Goal: Task Accomplishment & Management: Use online tool/utility

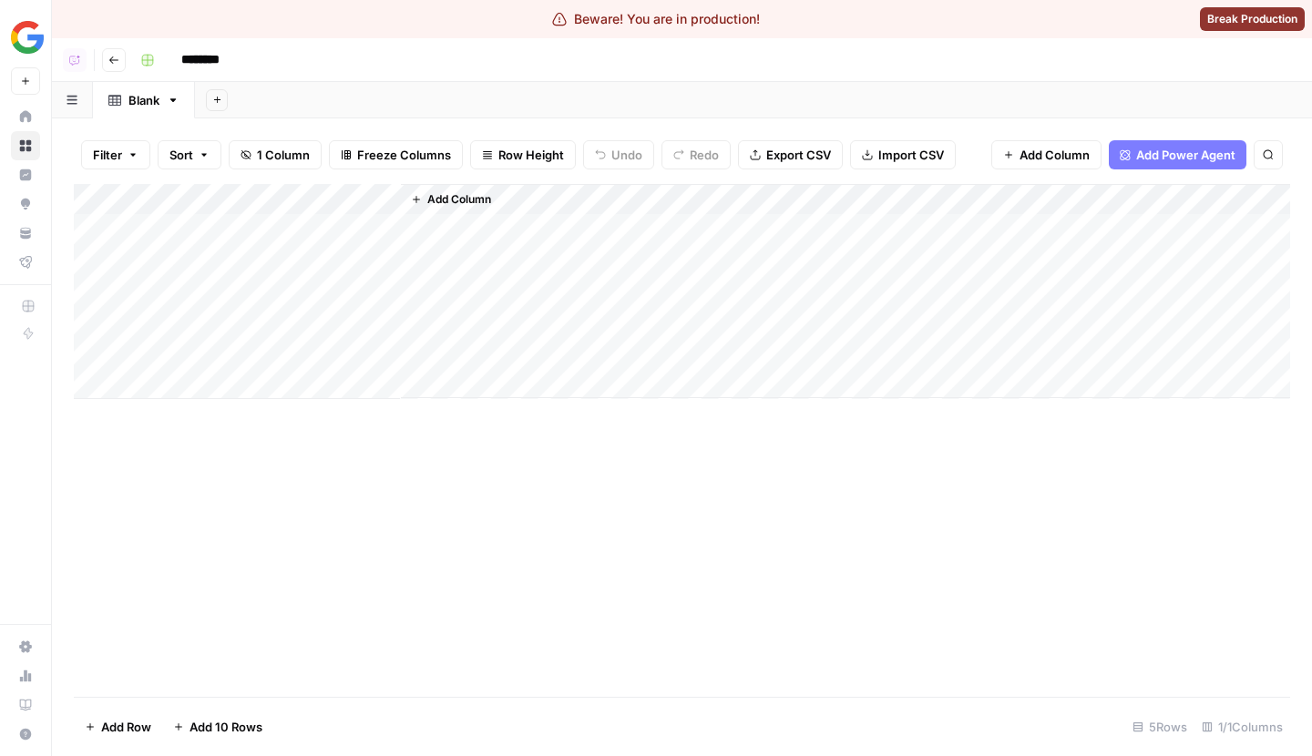
click at [457, 208] on button "Add Column" at bounding box center [451, 200] width 95 height 24
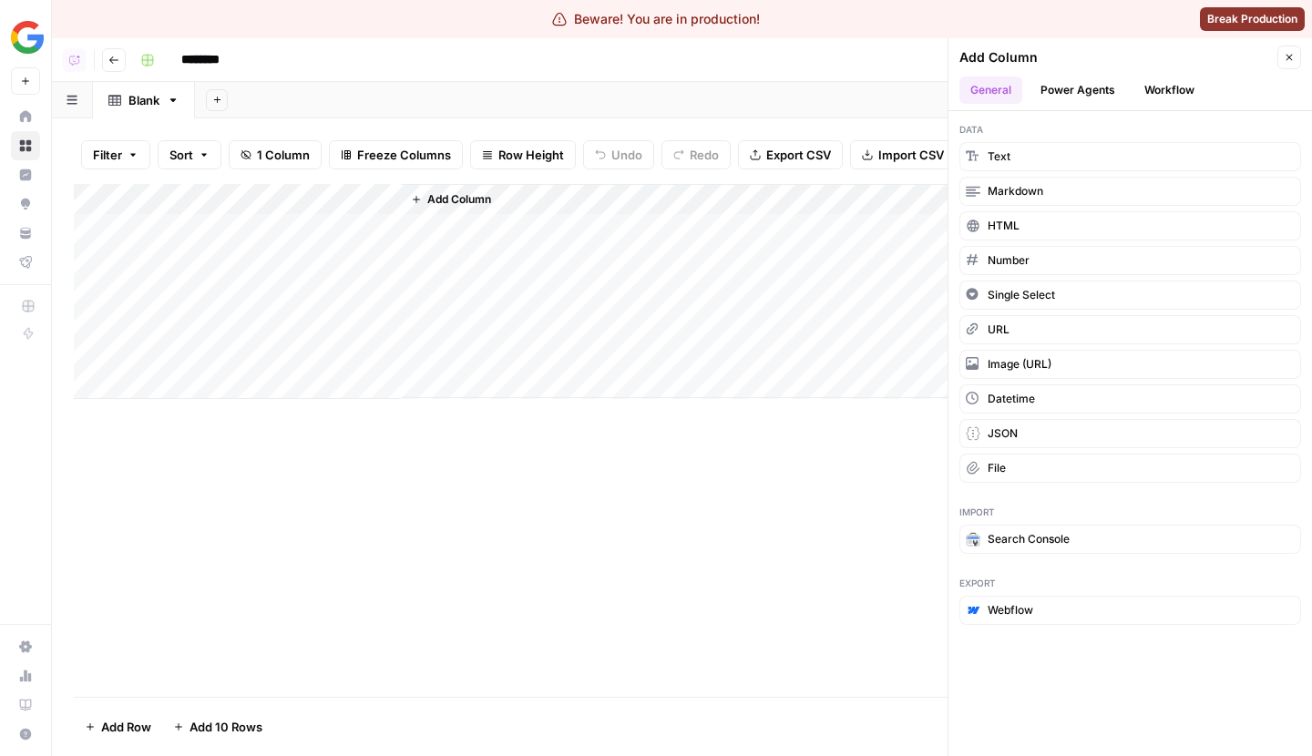
click at [1173, 88] on button "Workflow" at bounding box center [1170, 90] width 72 height 27
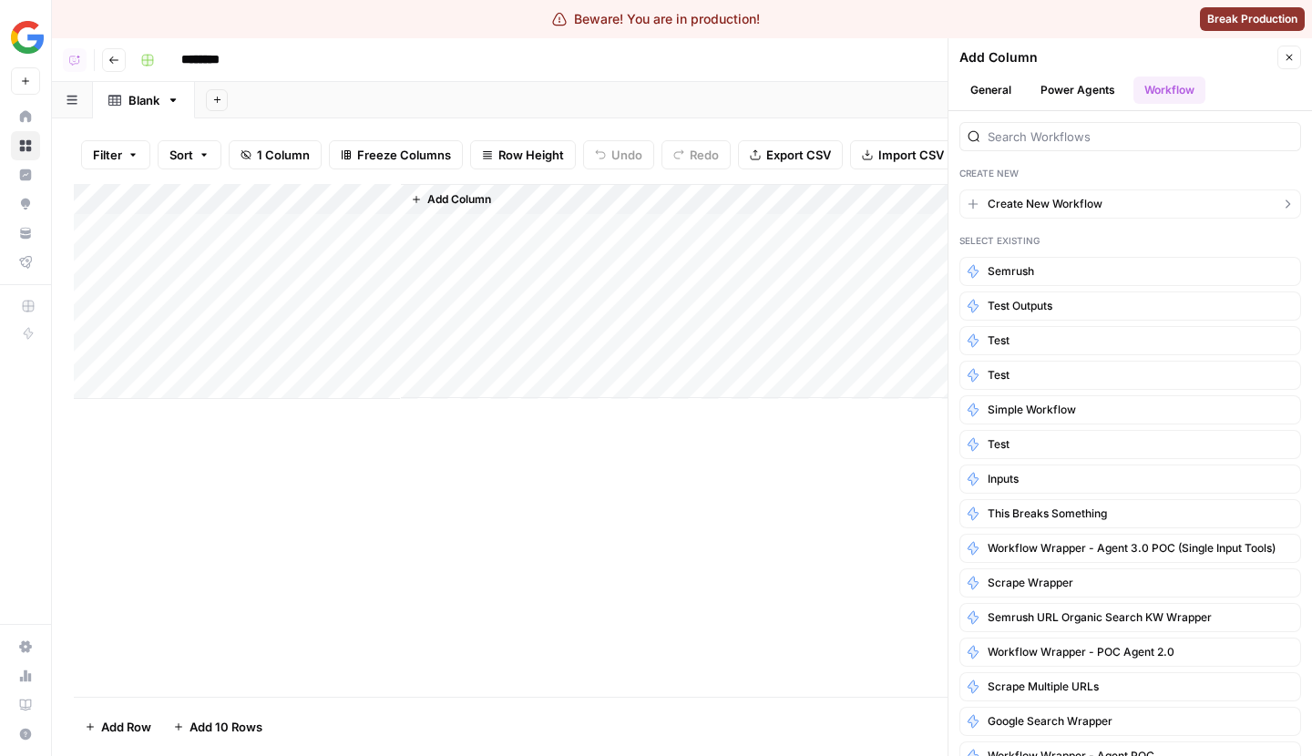
click at [1063, 200] on span "Create New Workflow" at bounding box center [1045, 204] width 115 height 16
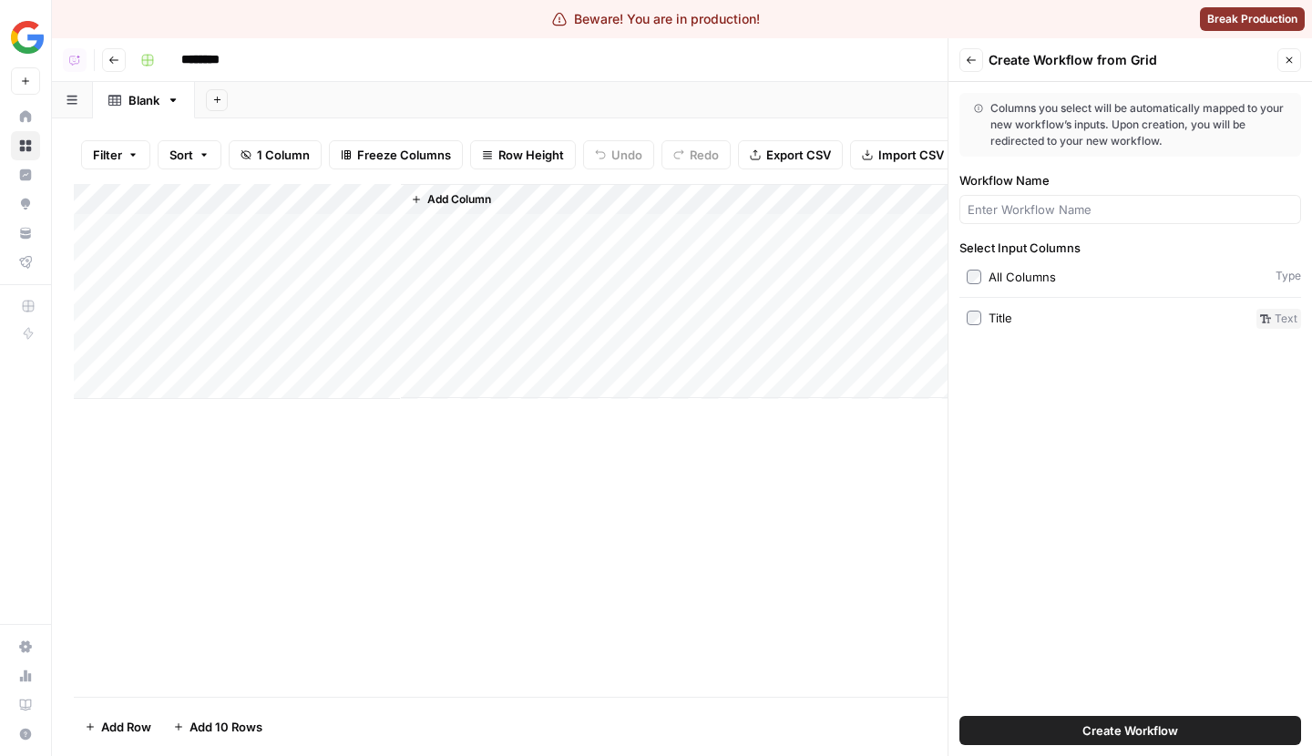
click at [1102, 726] on span "Create Workflow" at bounding box center [1131, 731] width 96 height 18
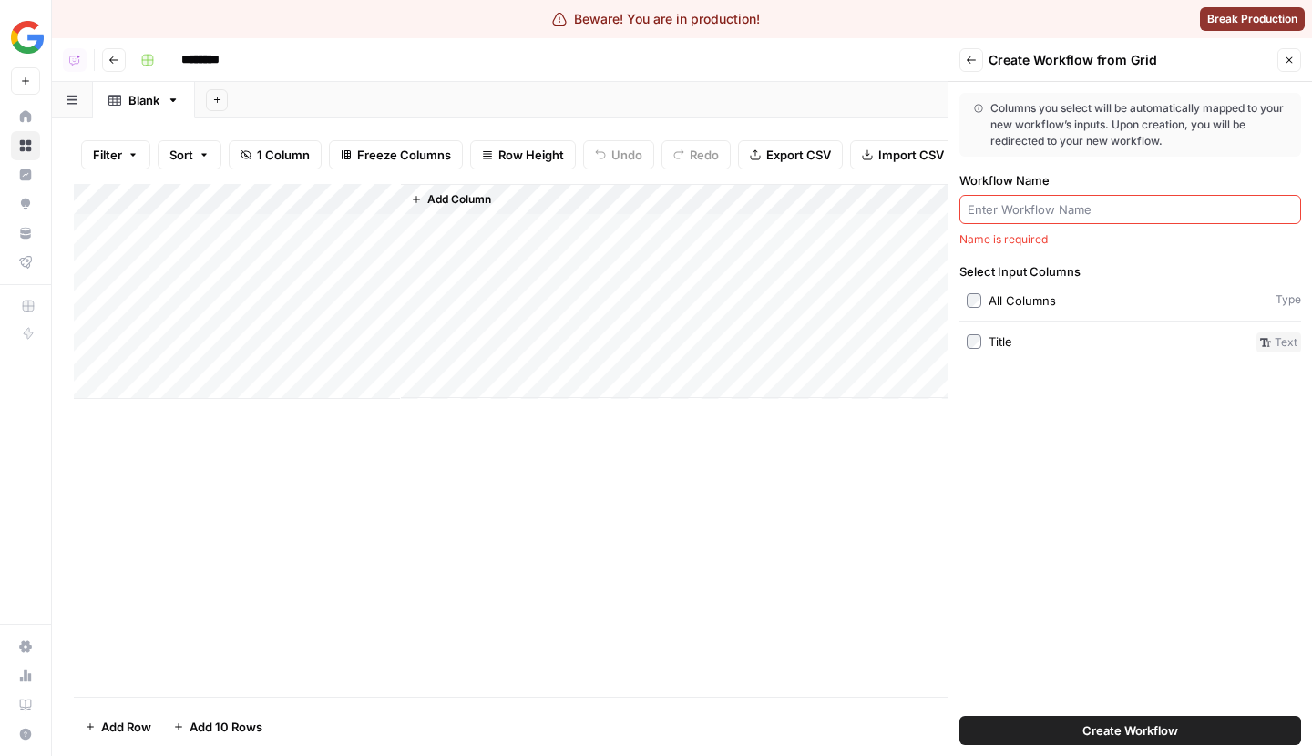
click at [1005, 206] on input "Workflow Name" at bounding box center [1130, 209] width 325 height 18
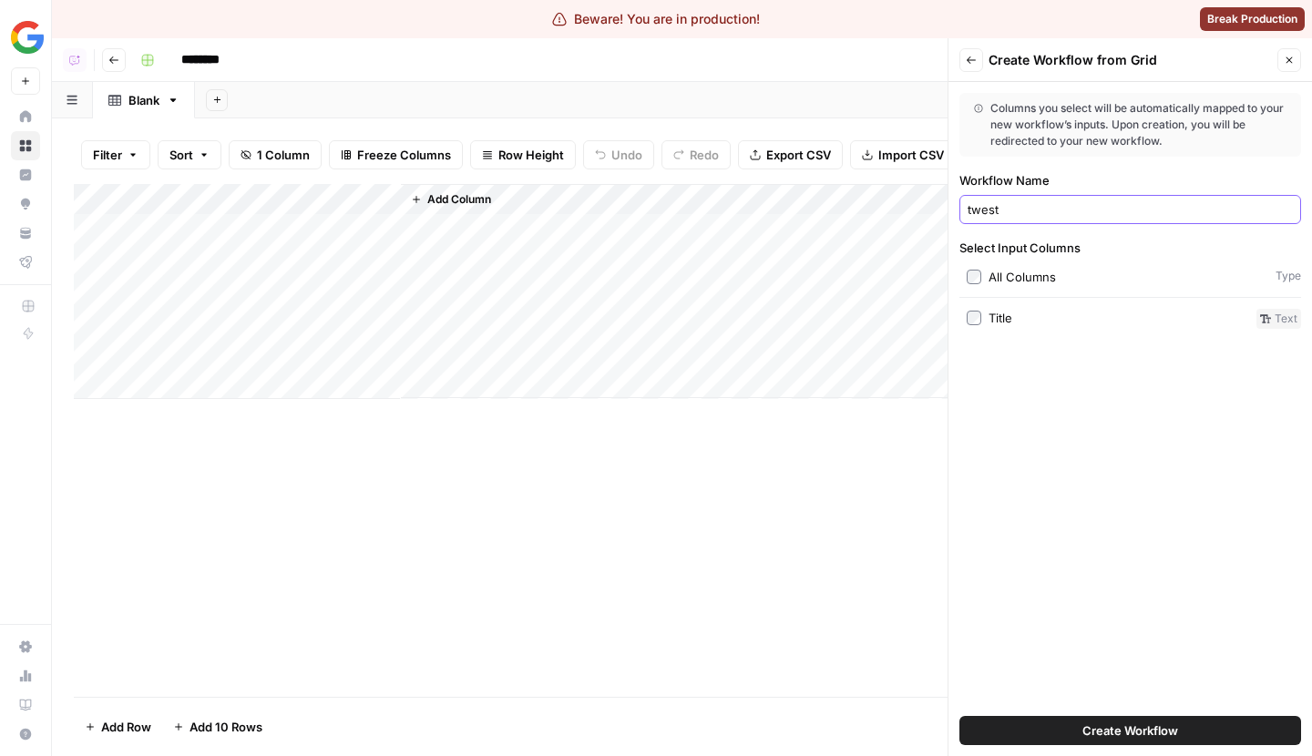
type input "twest"
click at [1078, 731] on button "Create Workflow" at bounding box center [1131, 730] width 342 height 29
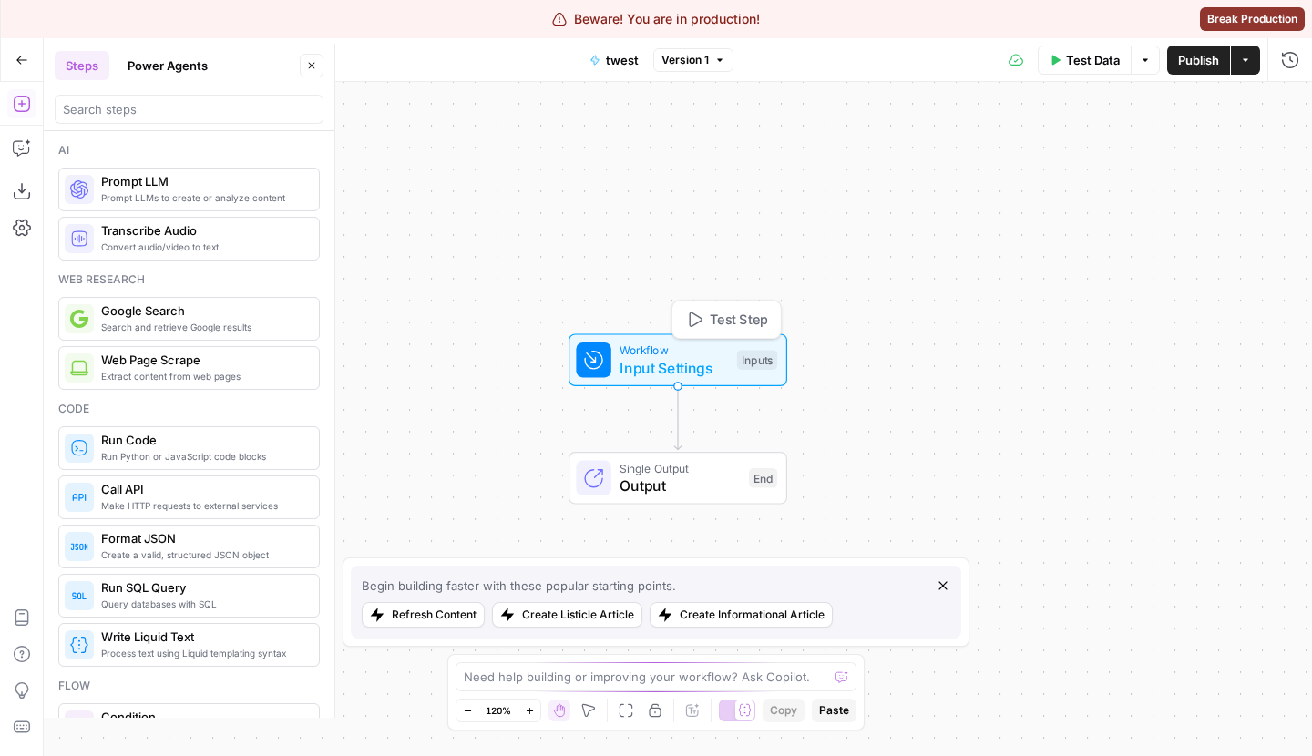
click at [717, 363] on span "Input Settings" at bounding box center [674, 368] width 108 height 22
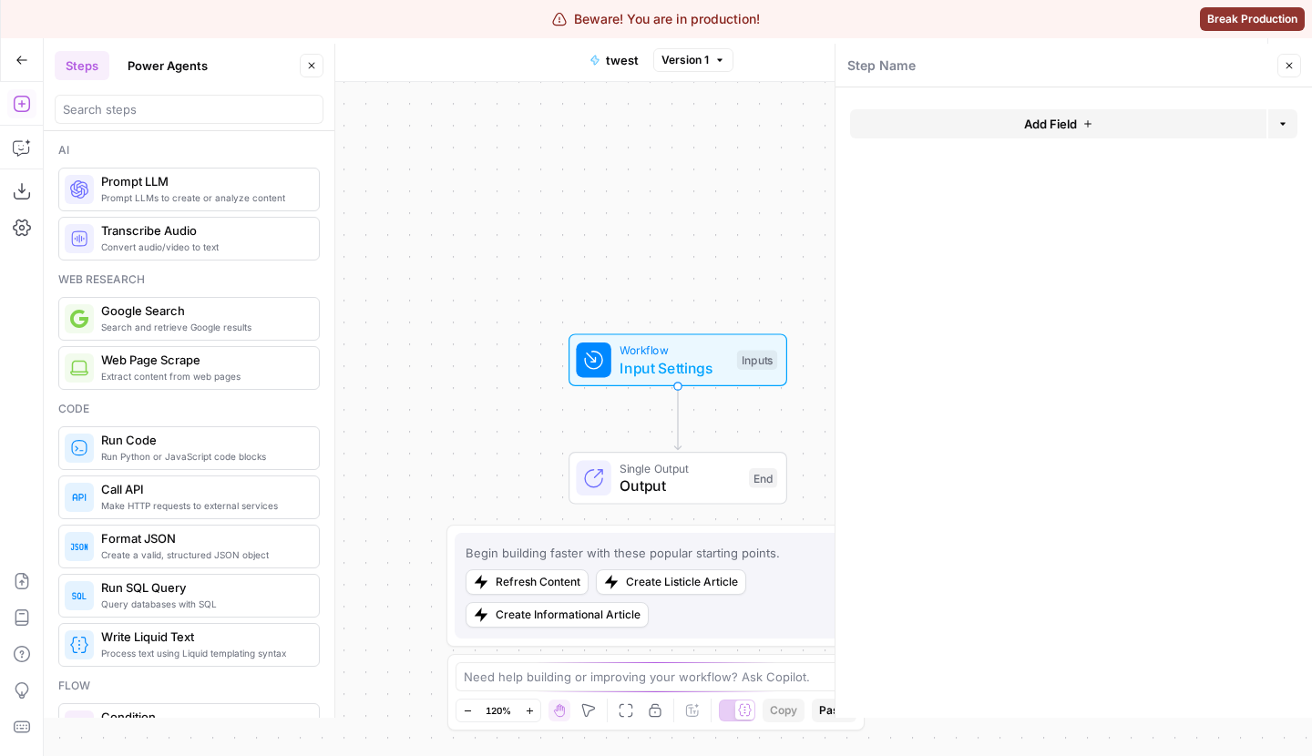
click at [999, 141] on div "Add Field Options" at bounding box center [1073, 131] width 447 height 44
click at [990, 127] on button "Add Field" at bounding box center [1058, 123] width 416 height 29
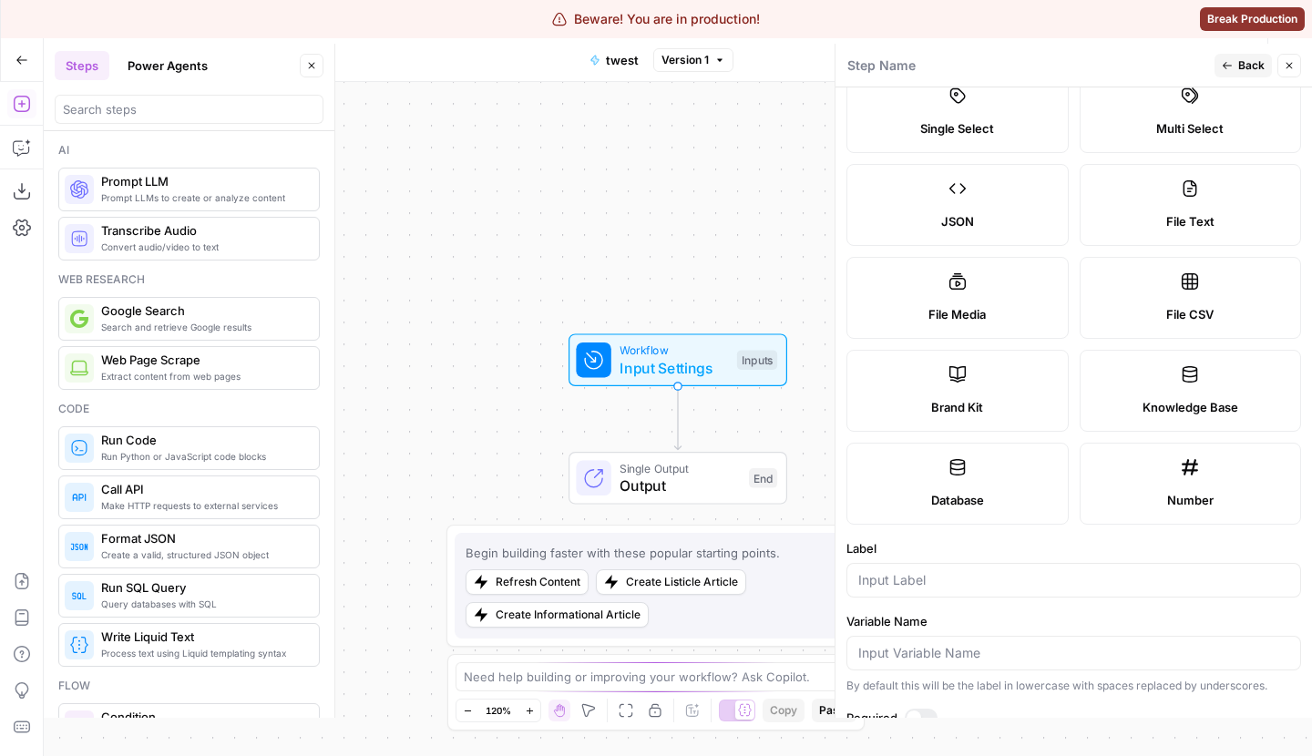
scroll to position [148, 0]
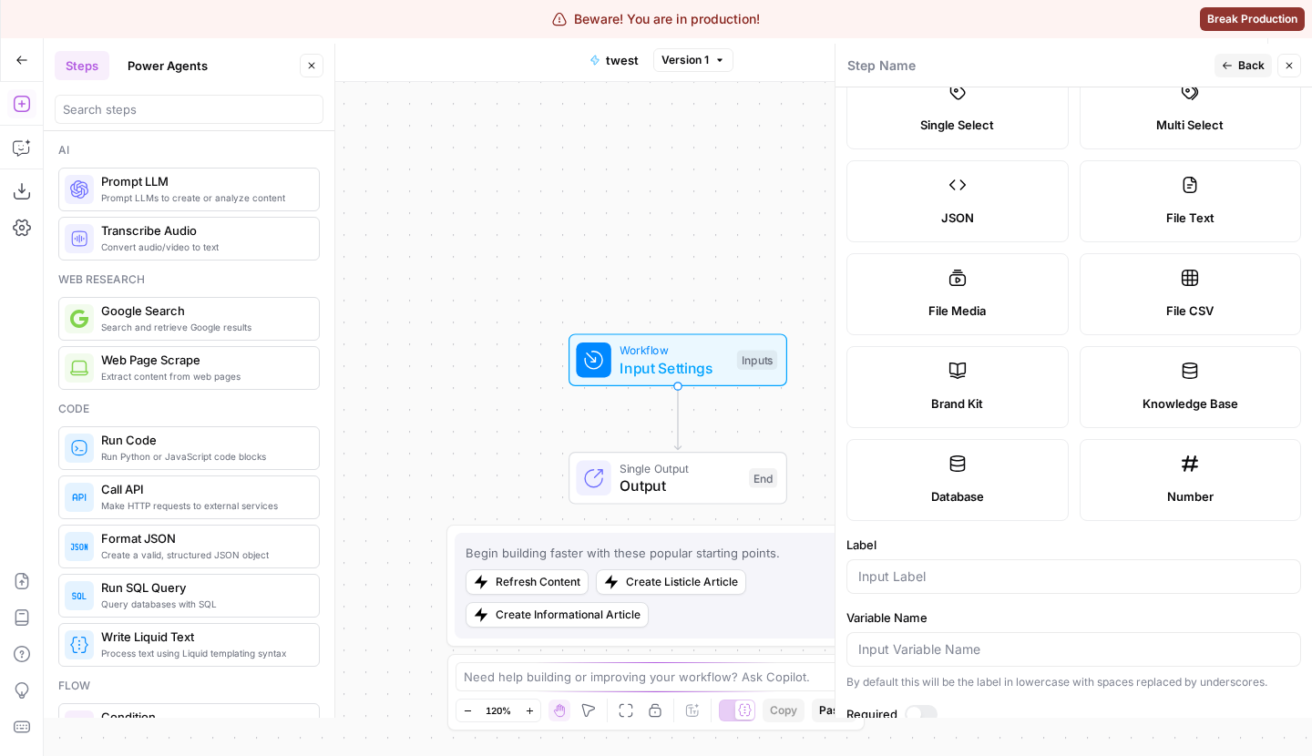
click at [1169, 388] on label "Knowledge Base" at bounding box center [1191, 387] width 222 height 82
click at [975, 559] on div at bounding box center [1074, 576] width 455 height 35
type input "knowledge base"
click at [1256, 67] on span "Back" at bounding box center [1251, 65] width 26 height 16
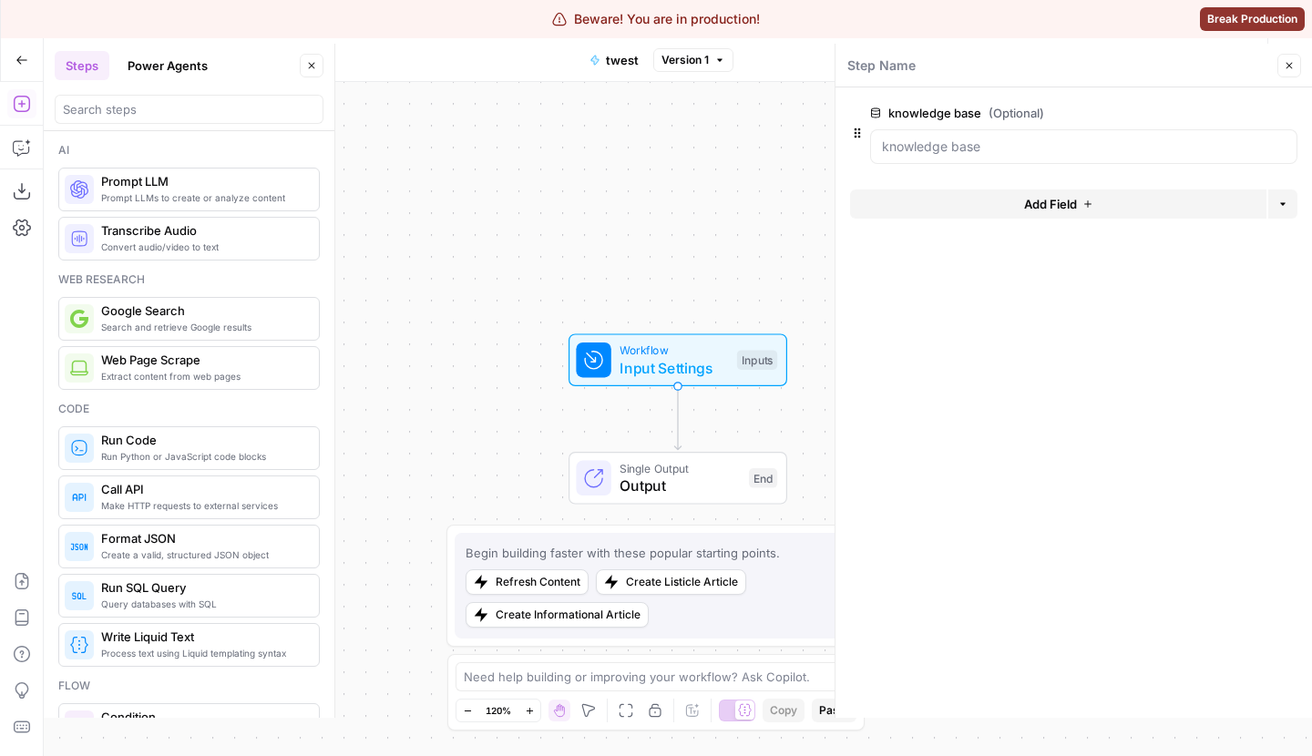
click at [1075, 213] on button "Add Field" at bounding box center [1058, 204] width 416 height 29
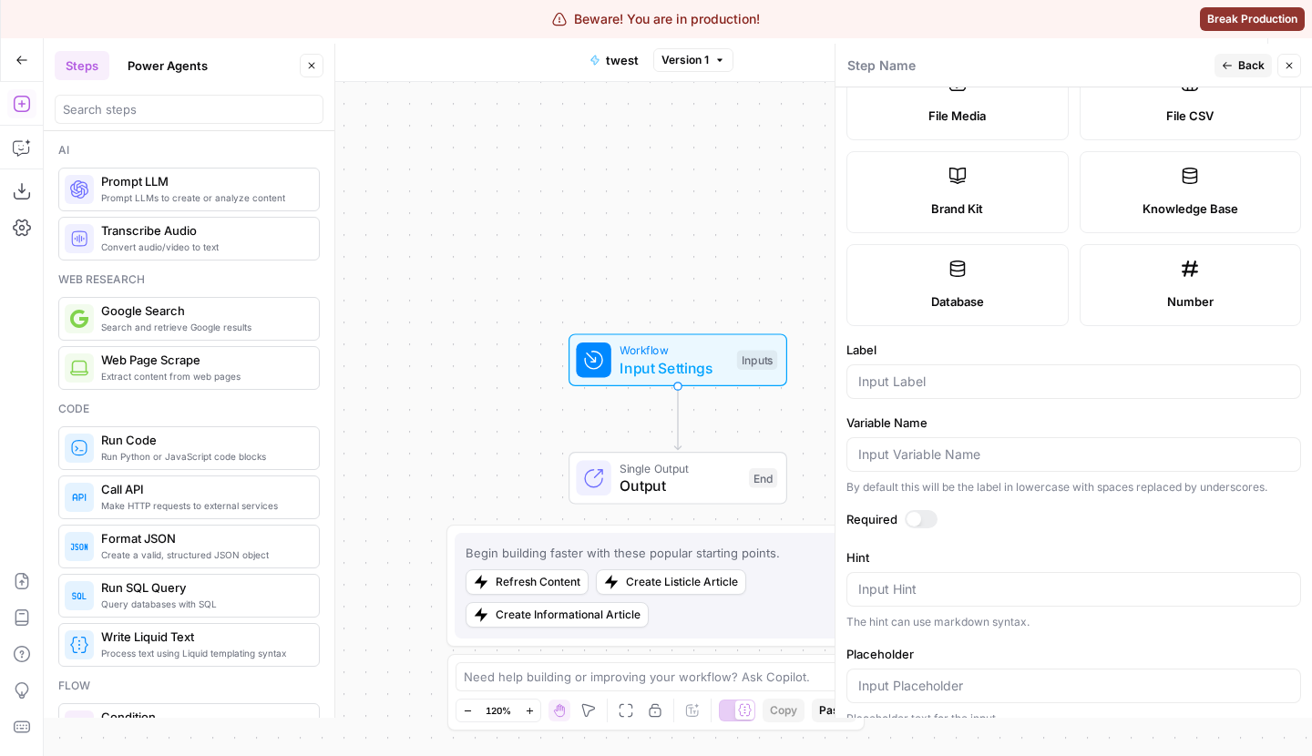
click at [1022, 212] on div "Brand Kit" at bounding box center [957, 209] width 191 height 18
type input "Brand Kit"
type input "brand_kit"
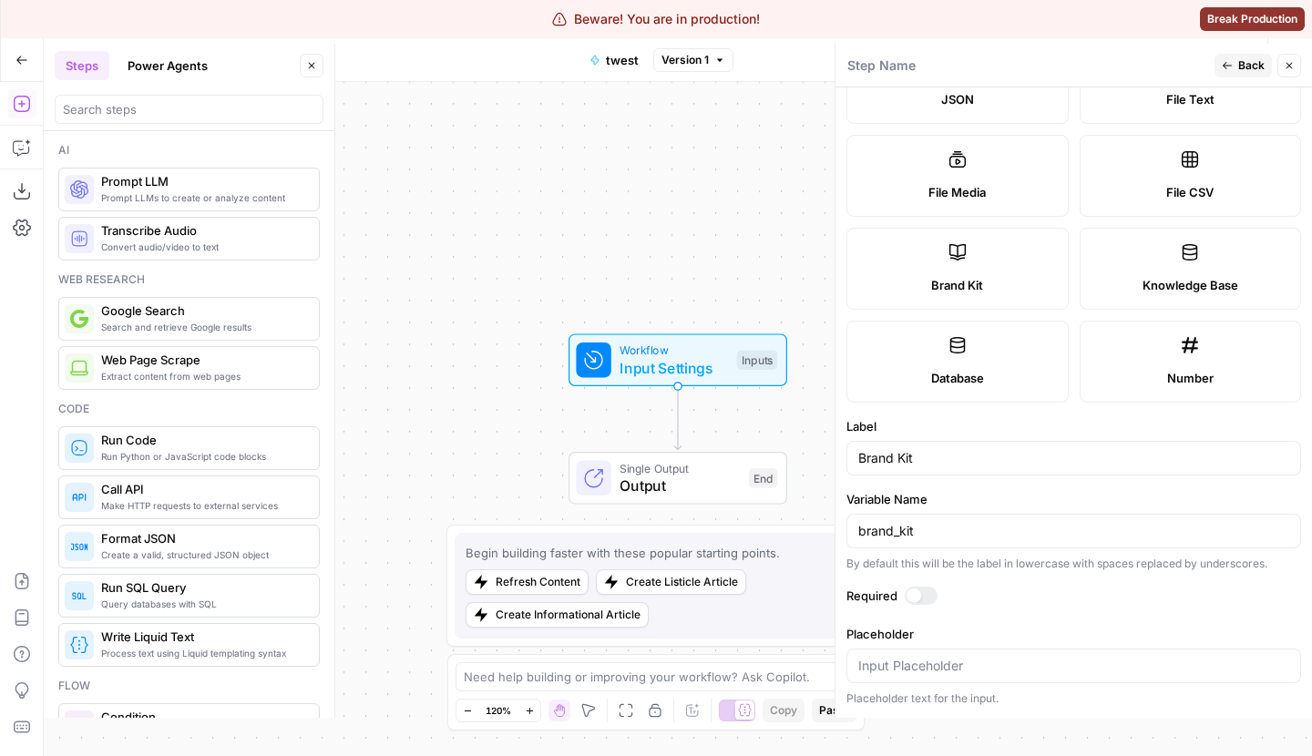
scroll to position [262, 0]
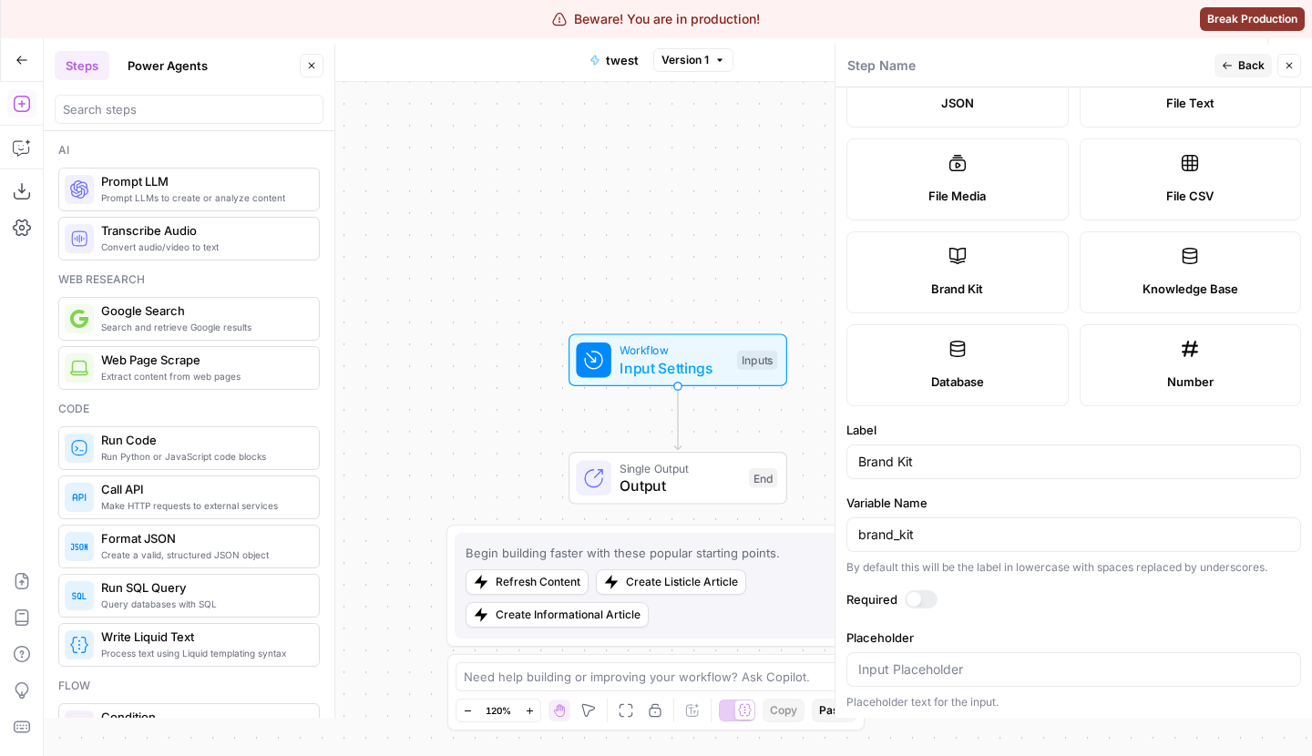
click at [1244, 65] on span "Back" at bounding box center [1251, 65] width 26 height 16
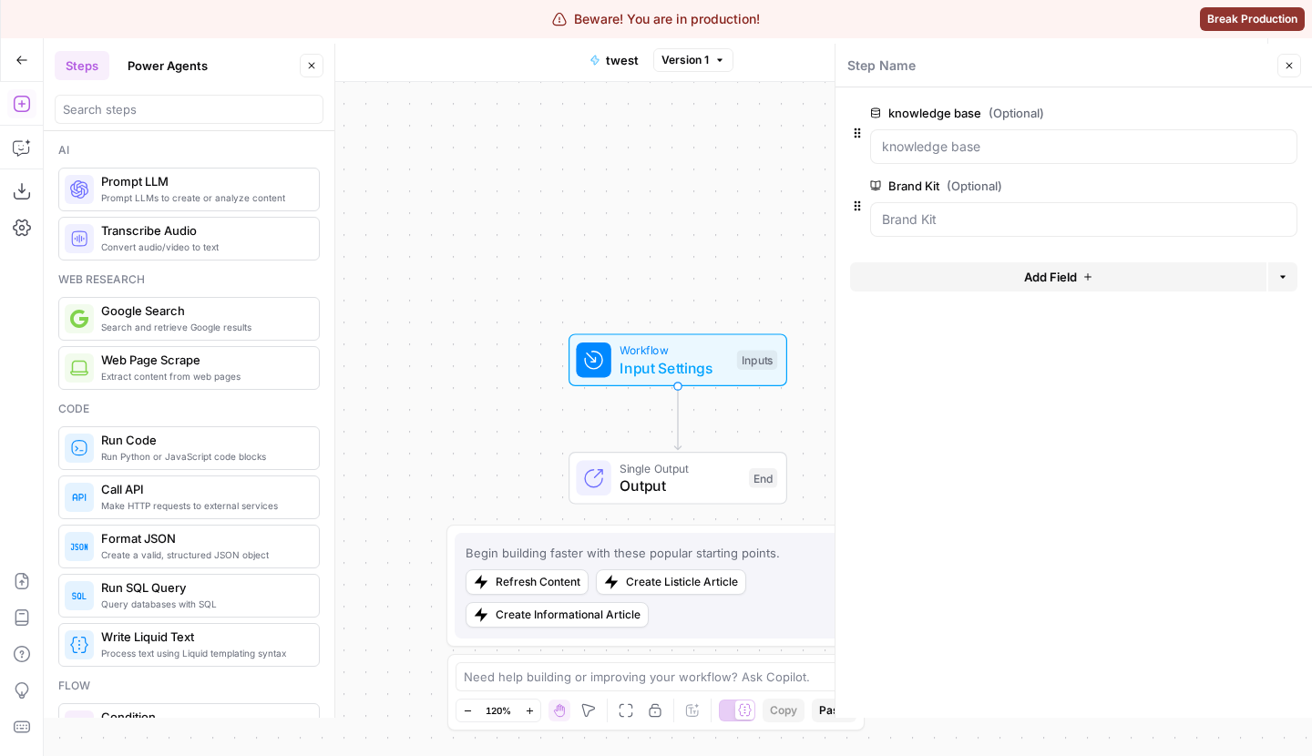
click at [1294, 59] on button "Close" at bounding box center [1290, 66] width 24 height 24
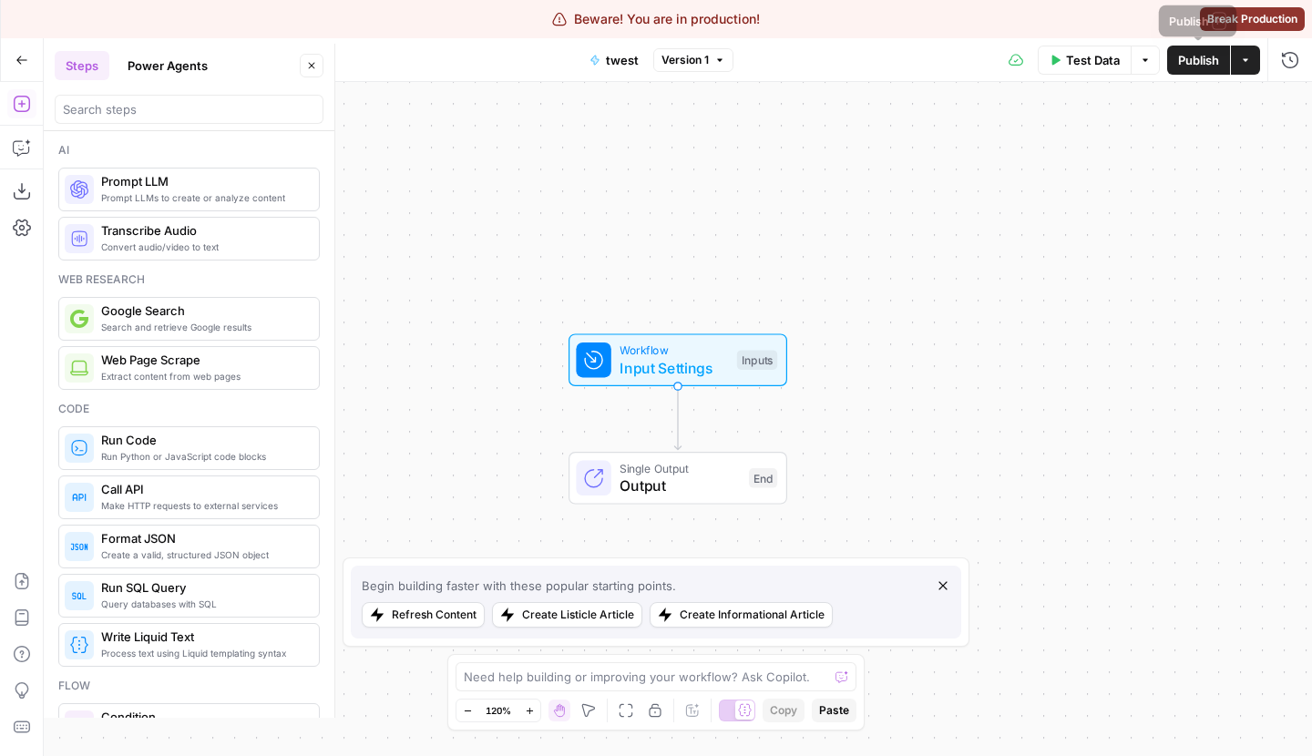
click at [1195, 56] on span "Publish" at bounding box center [1198, 60] width 41 height 18
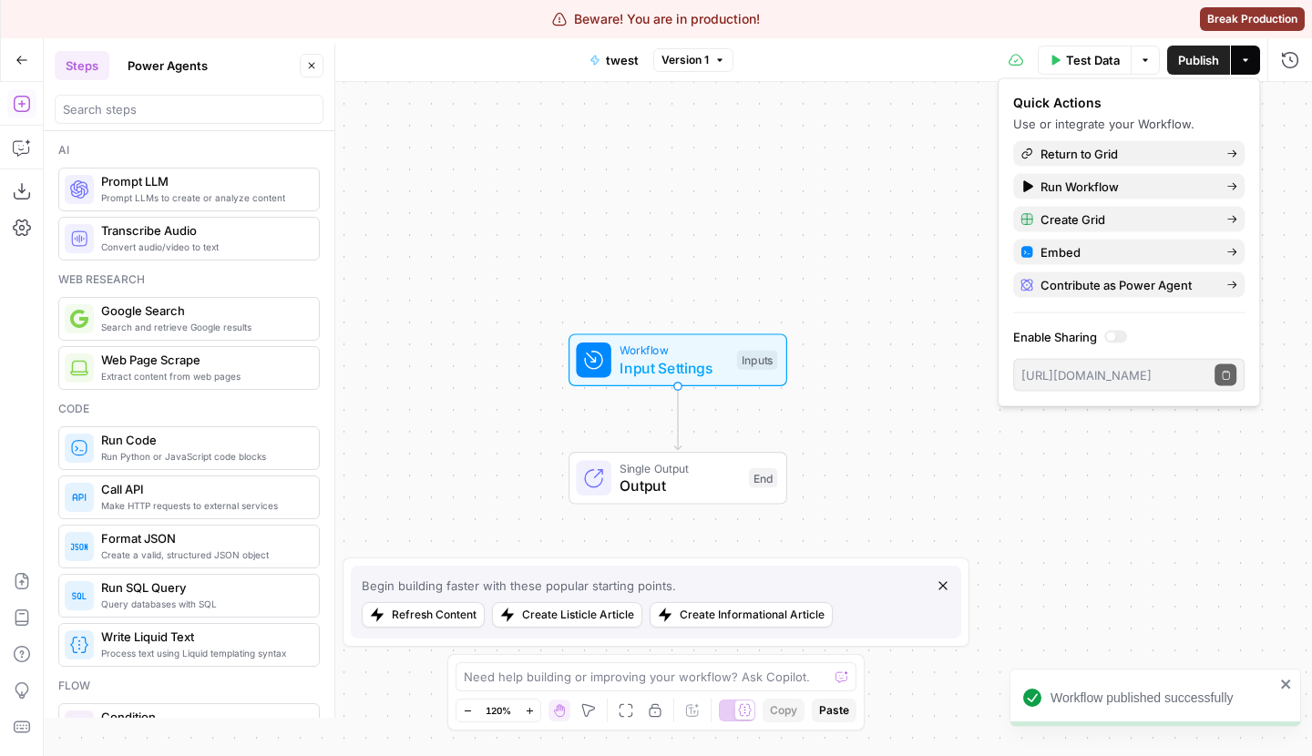
click at [734, 153] on div "Workflow Input Settings Inputs Single Output Output End" at bounding box center [678, 419] width 1268 height 674
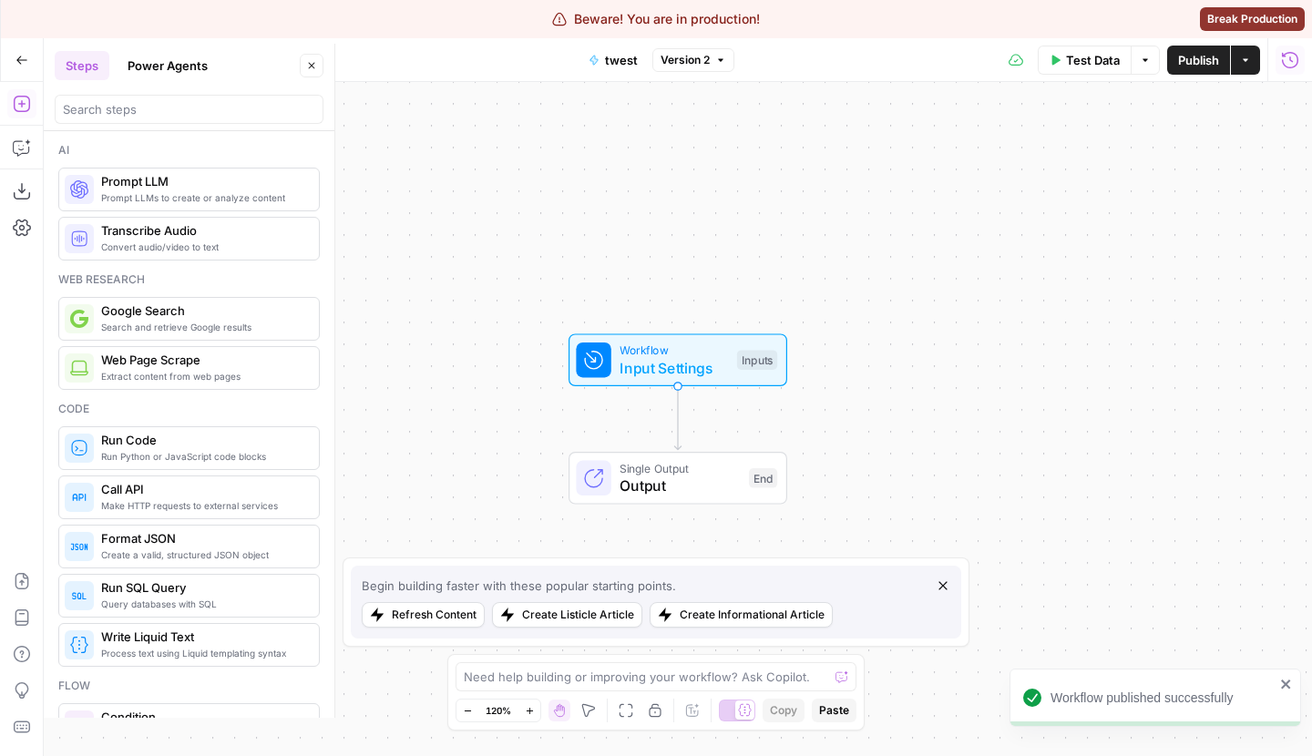
click at [1246, 60] on icon "button" at bounding box center [1245, 60] width 11 height 11
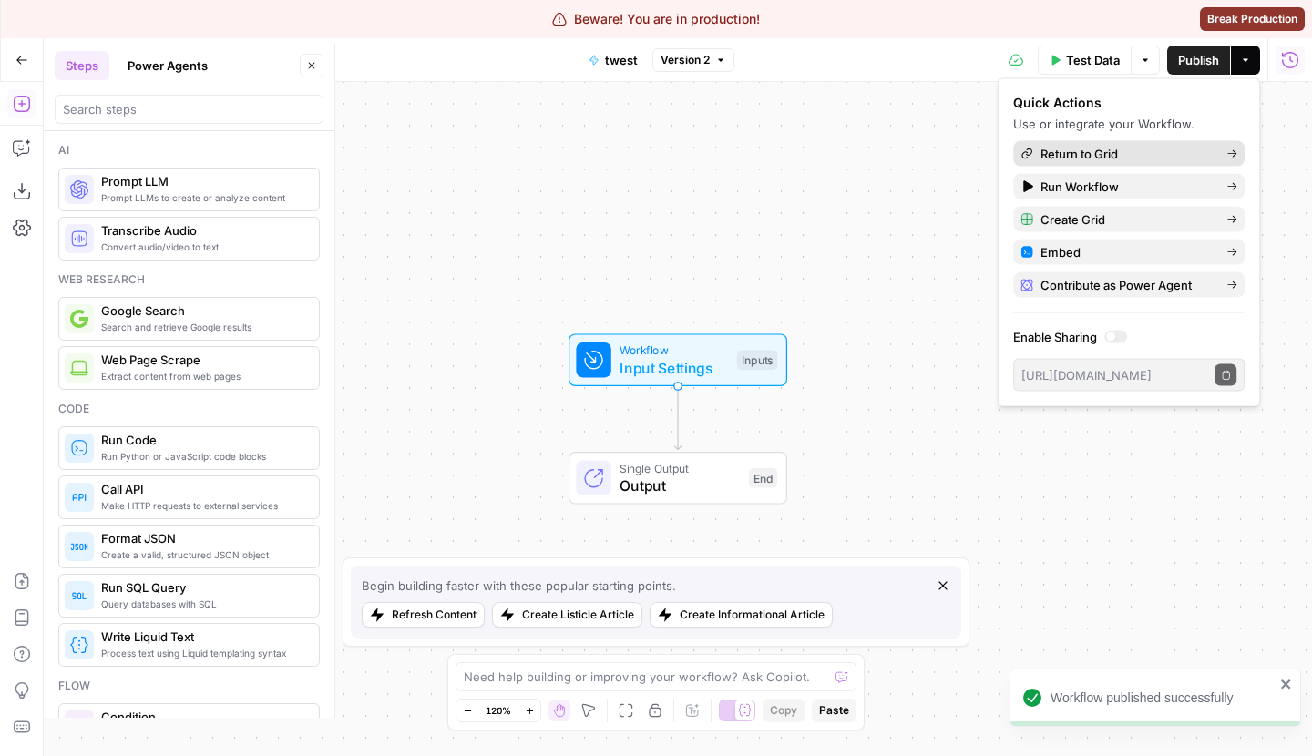
click at [1141, 158] on span "Return to Grid" at bounding box center [1126, 154] width 171 height 18
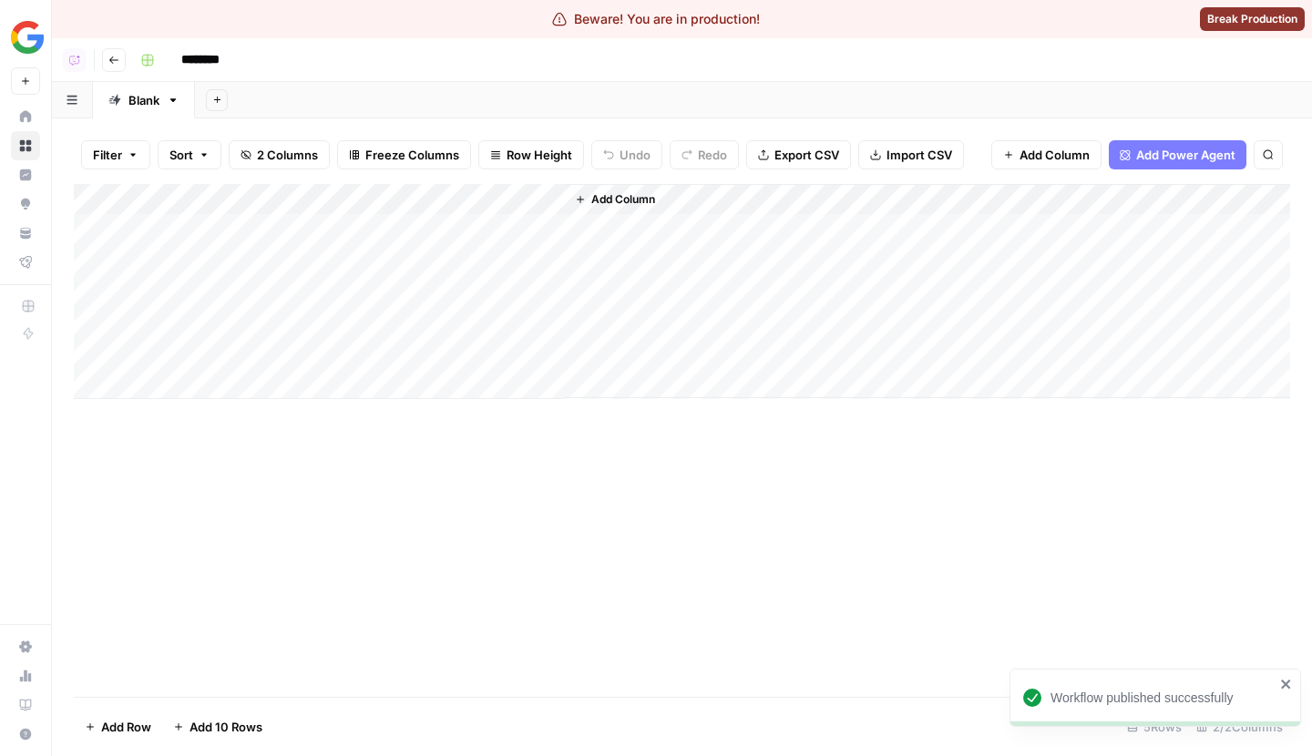
click at [519, 199] on div "Add Column" at bounding box center [682, 291] width 1216 height 215
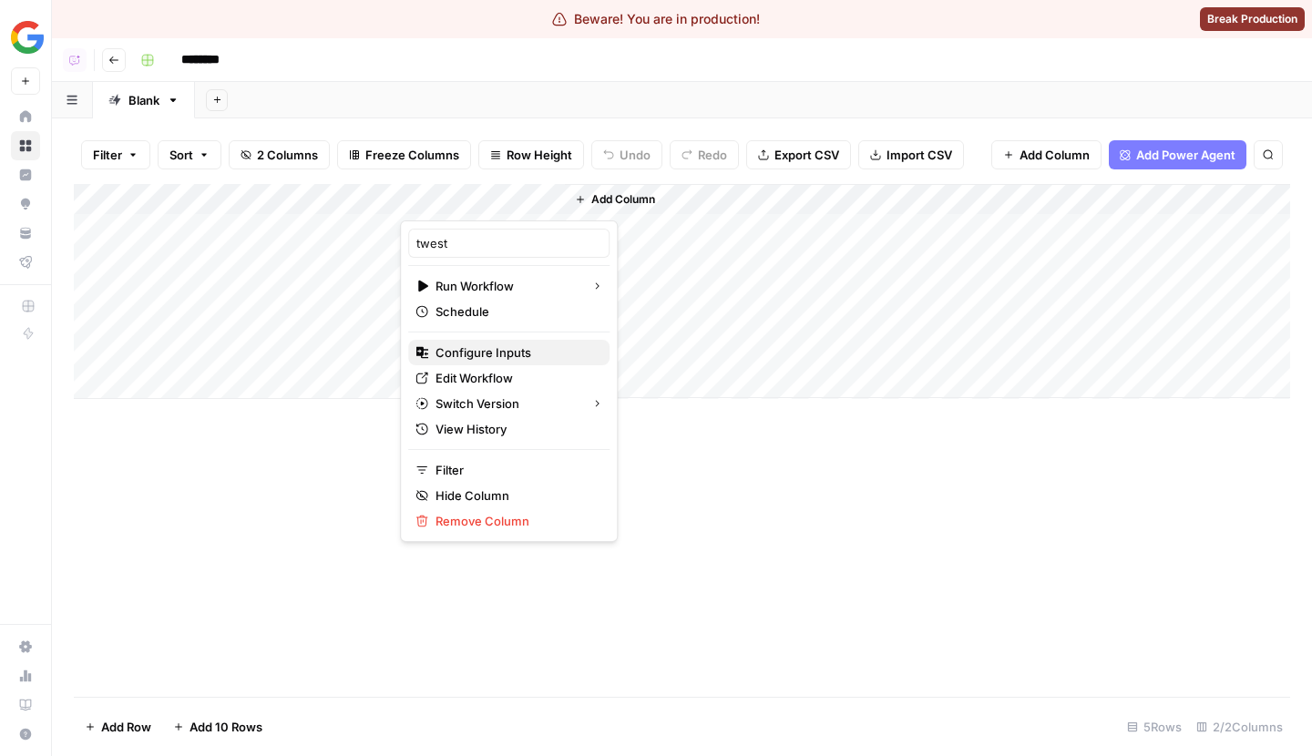
click at [507, 344] on span "Configure Inputs" at bounding box center [515, 353] width 159 height 18
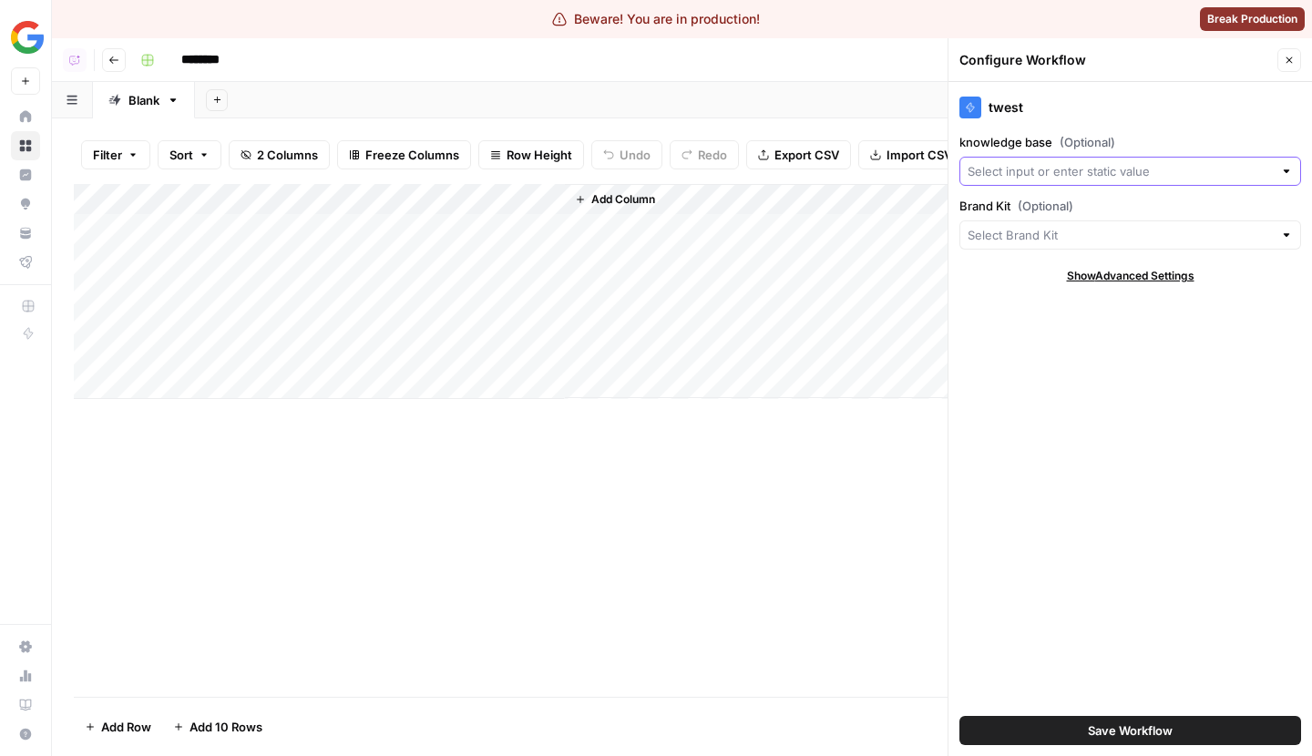
click at [1038, 176] on input "knowledge base (Optional)" at bounding box center [1120, 171] width 305 height 18
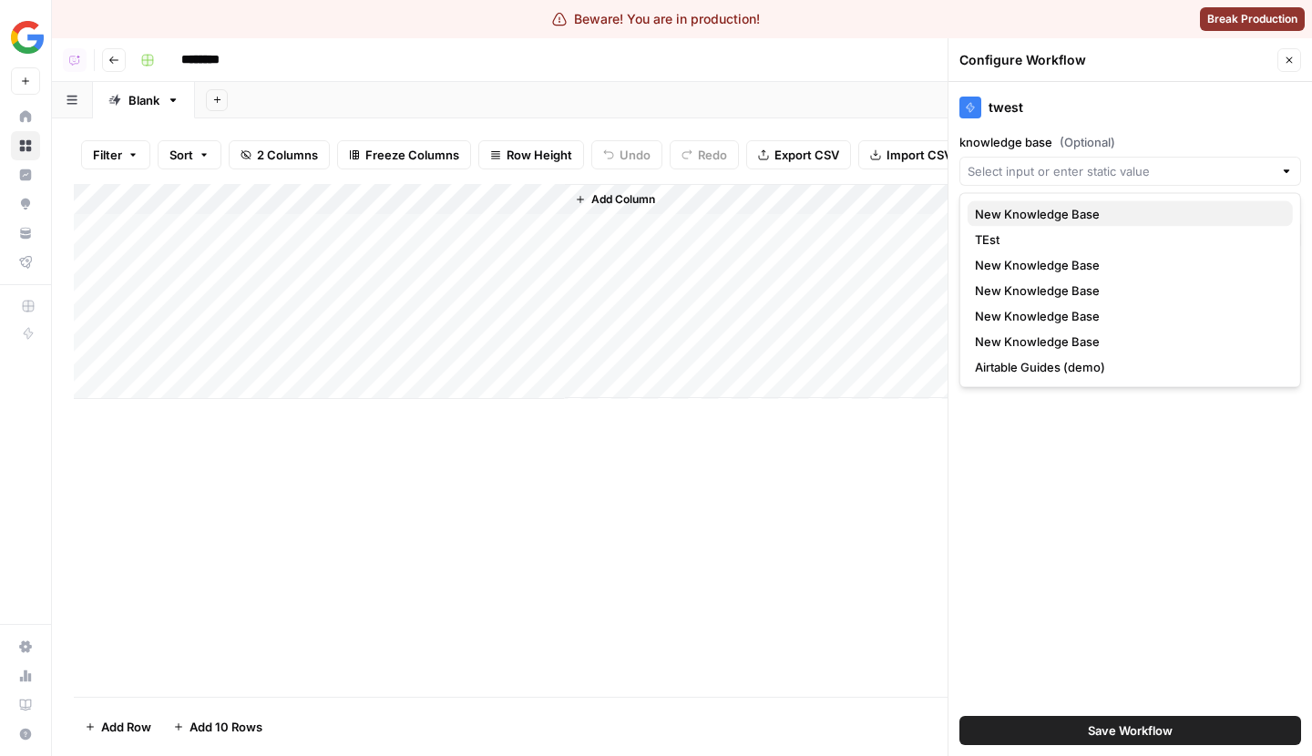
click at [1046, 217] on span "New Knowledge Base" at bounding box center [1126, 214] width 303 height 18
type input "New Knowledge Base"
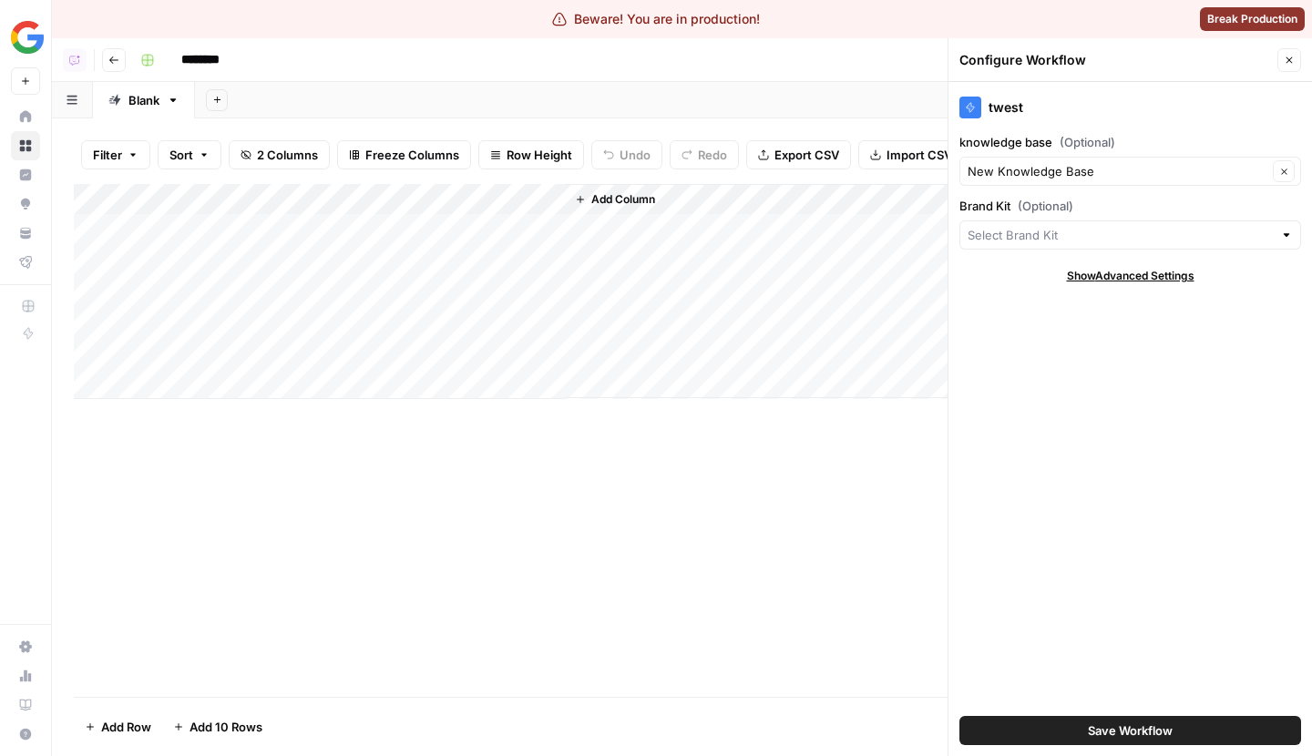
click at [1110, 145] on span "(Optional)" at bounding box center [1088, 142] width 56 height 18
click at [1110, 162] on input "New Knowledge Base" at bounding box center [1118, 171] width 300 height 18
